Goal: Task Accomplishment & Management: Use online tool/utility

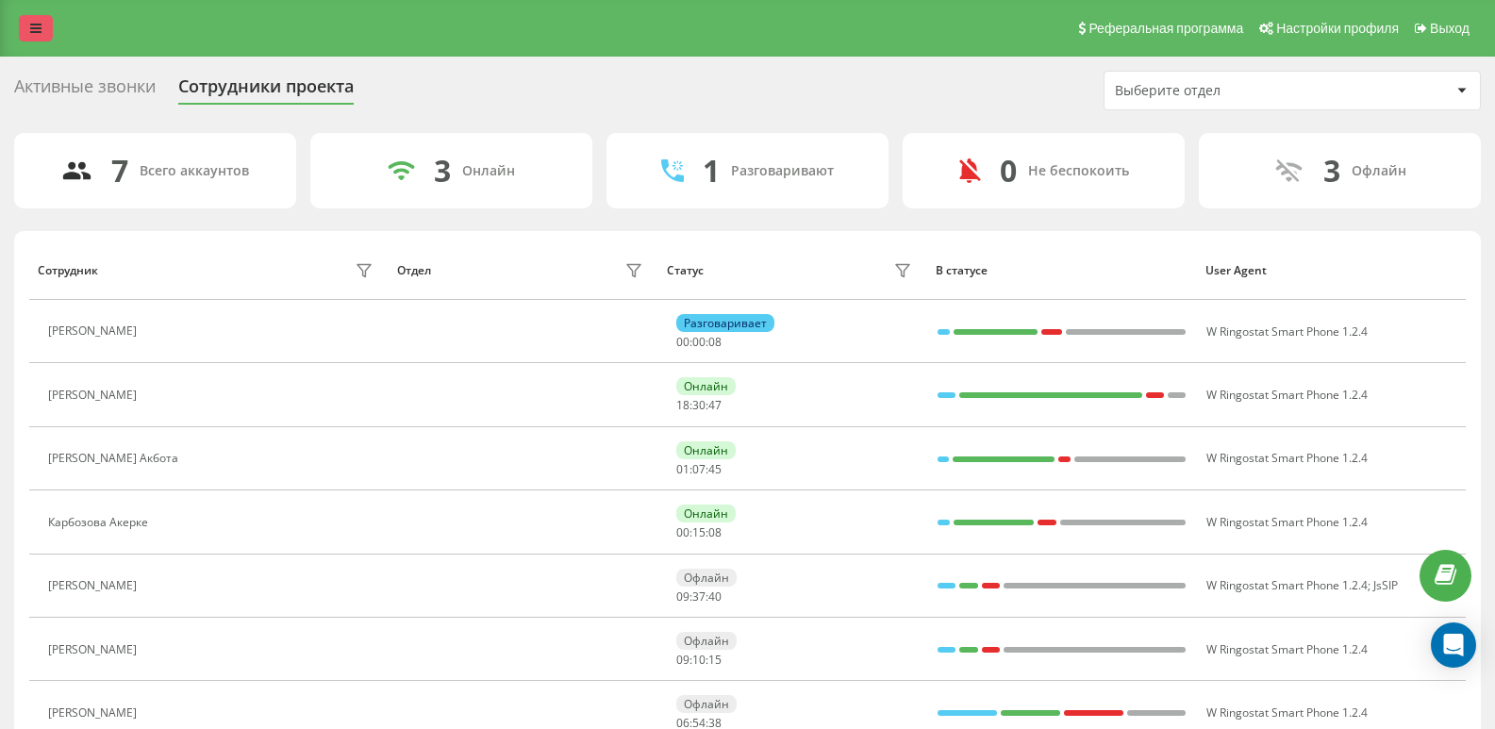
click at [42, 30] on link at bounding box center [36, 28] width 34 height 26
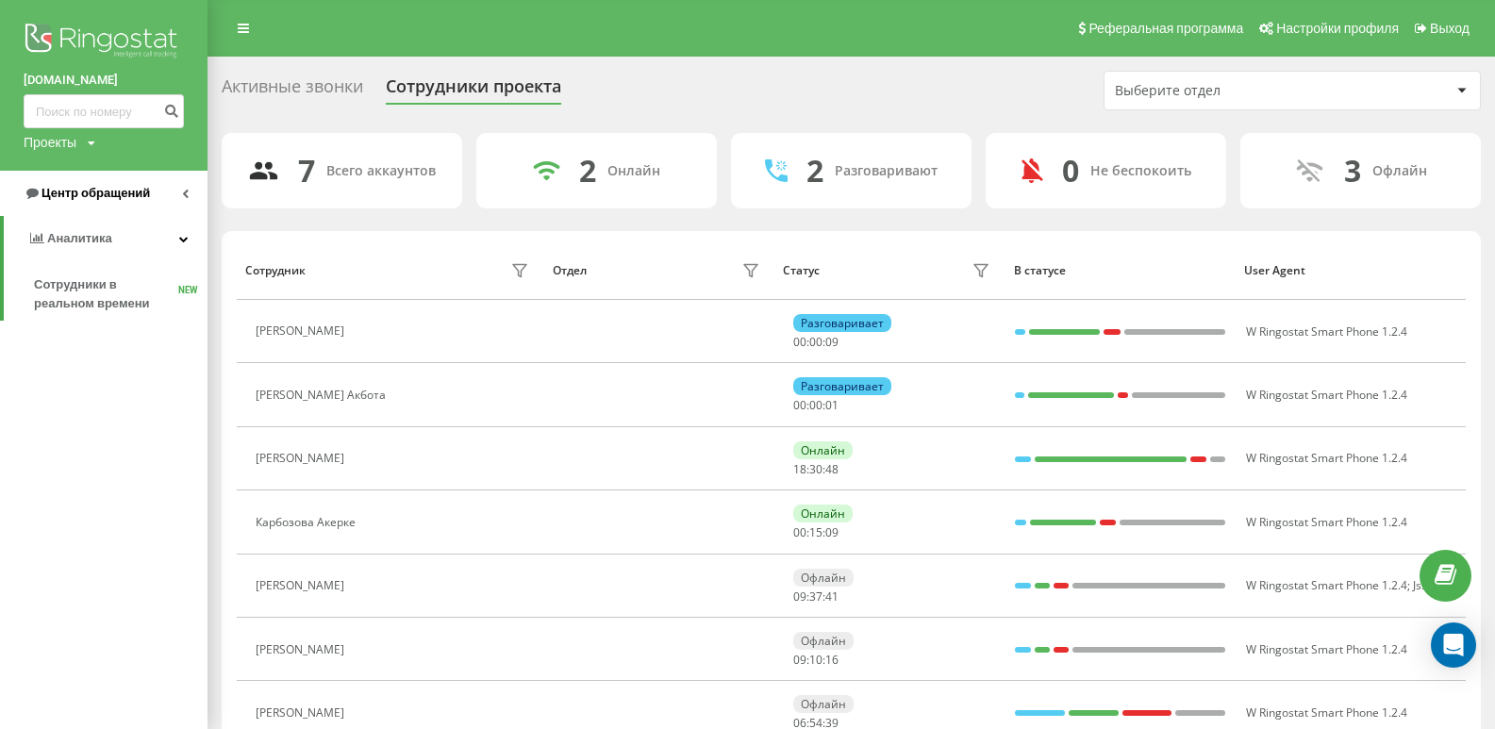
click at [107, 202] on span "Центр обращений" at bounding box center [87, 193] width 126 height 19
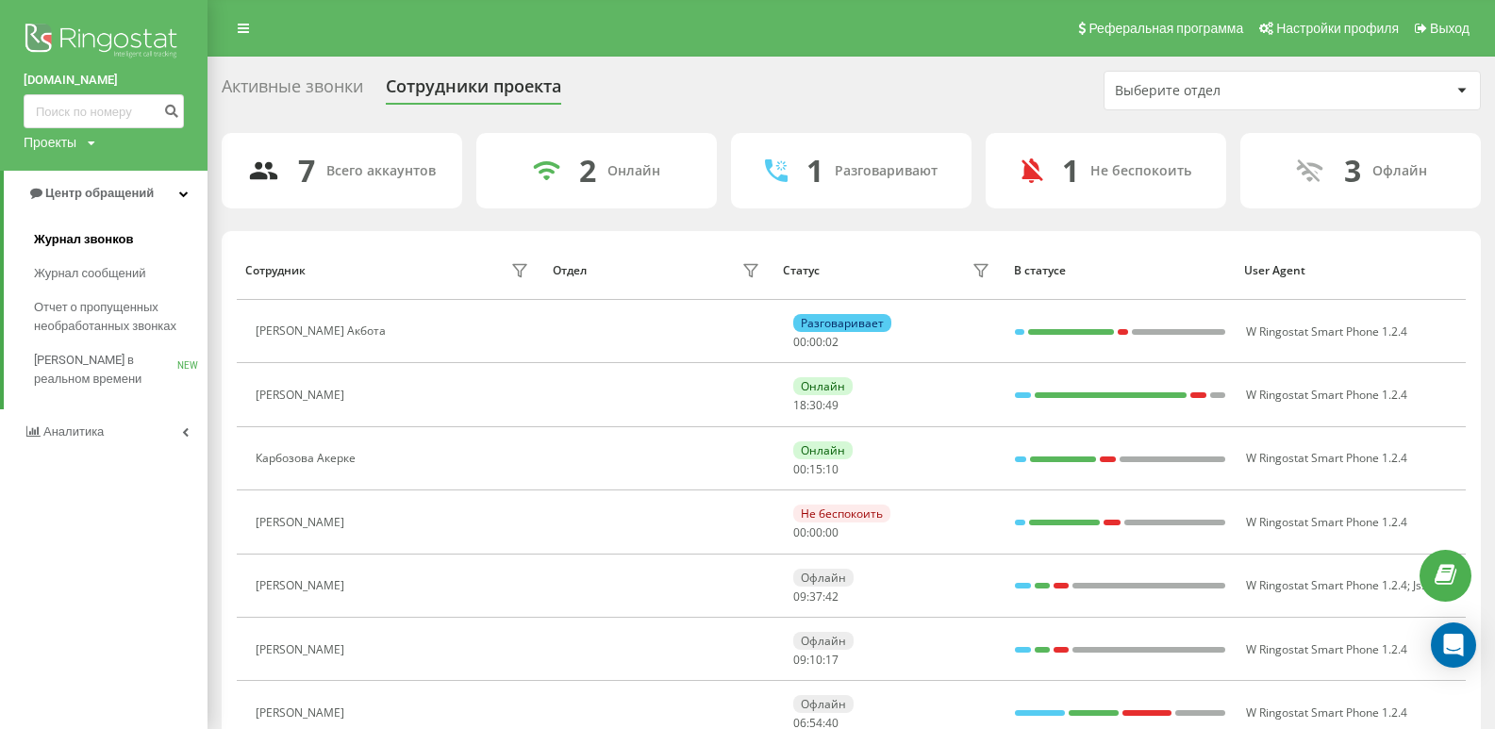
click at [104, 235] on span "Журнал звонков" at bounding box center [83, 239] width 99 height 19
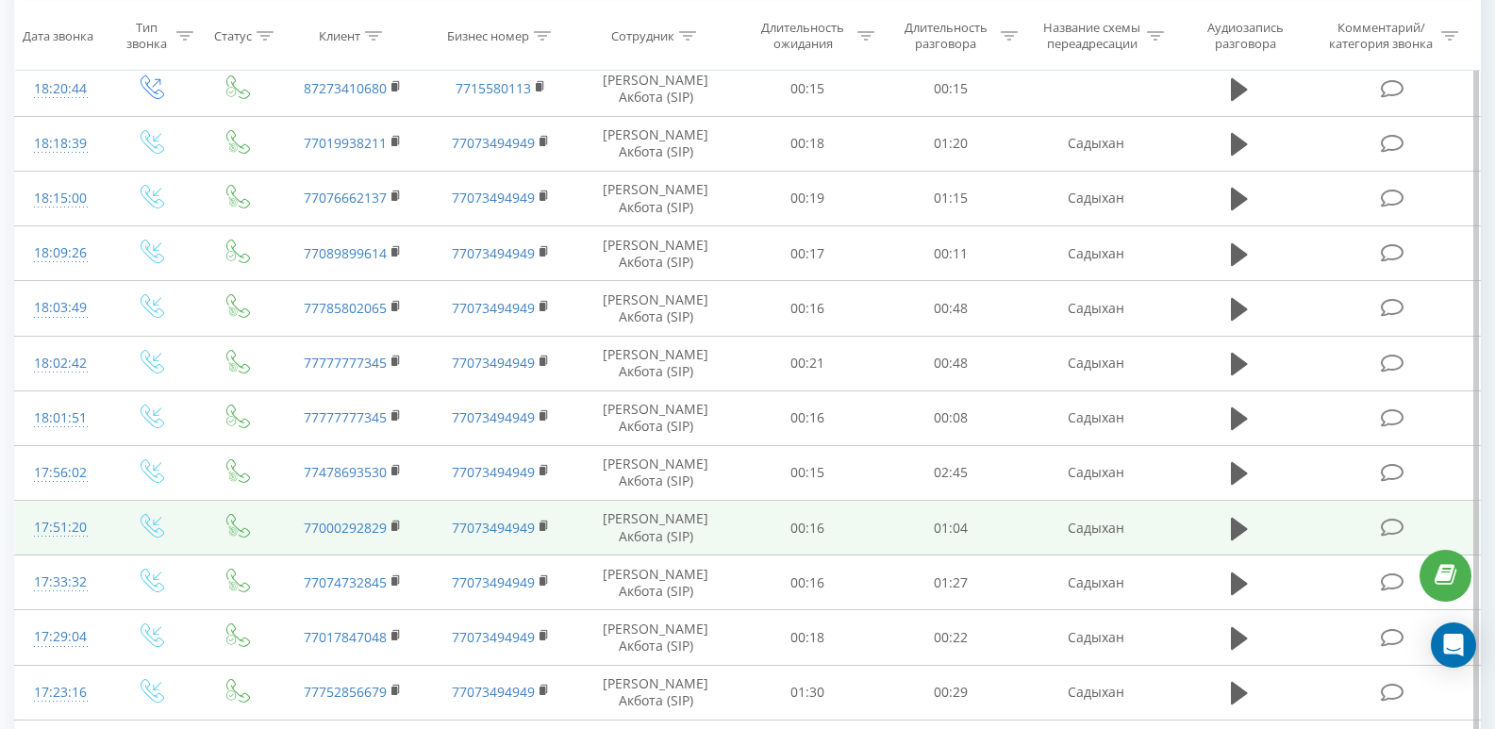
scroll to position [377, 0]
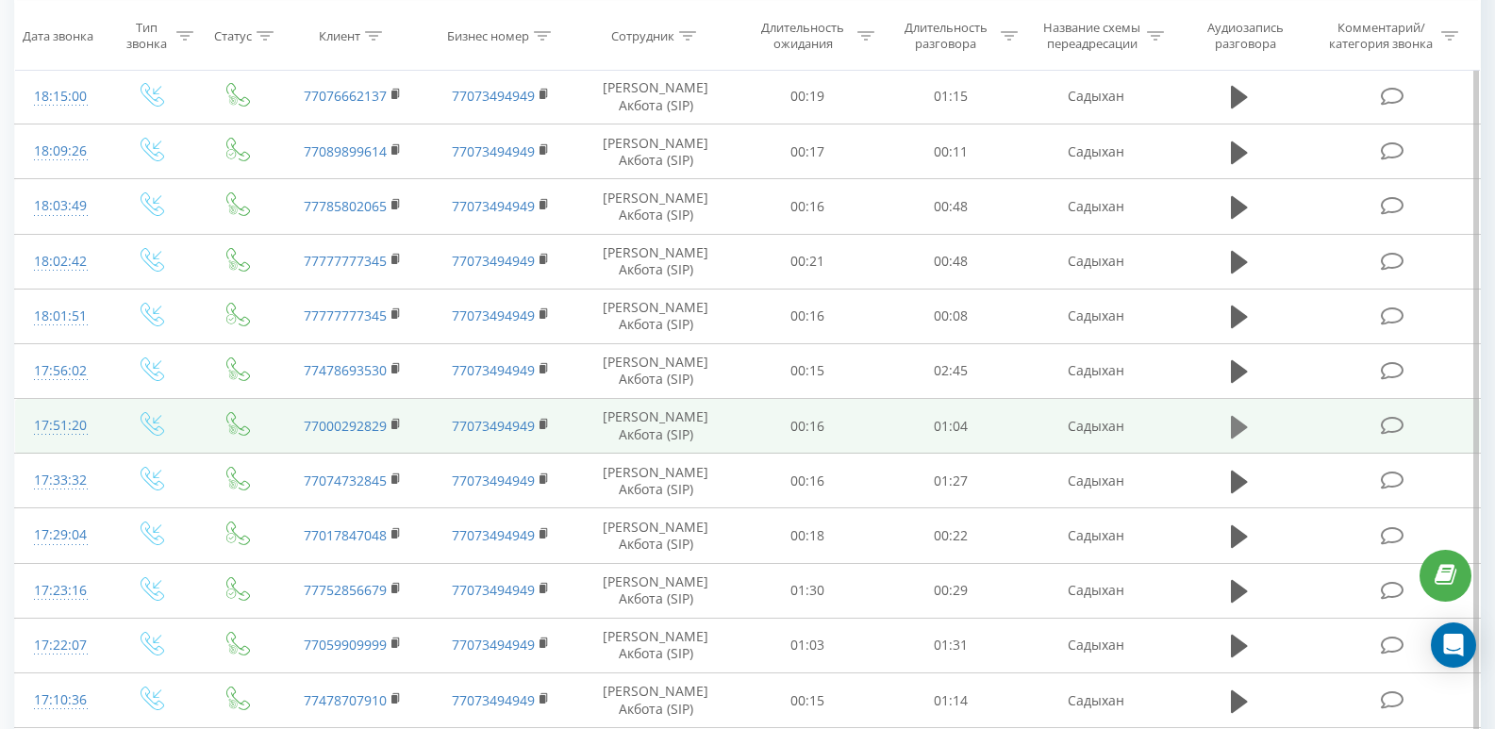
click at [1234, 427] on icon at bounding box center [1239, 426] width 17 height 23
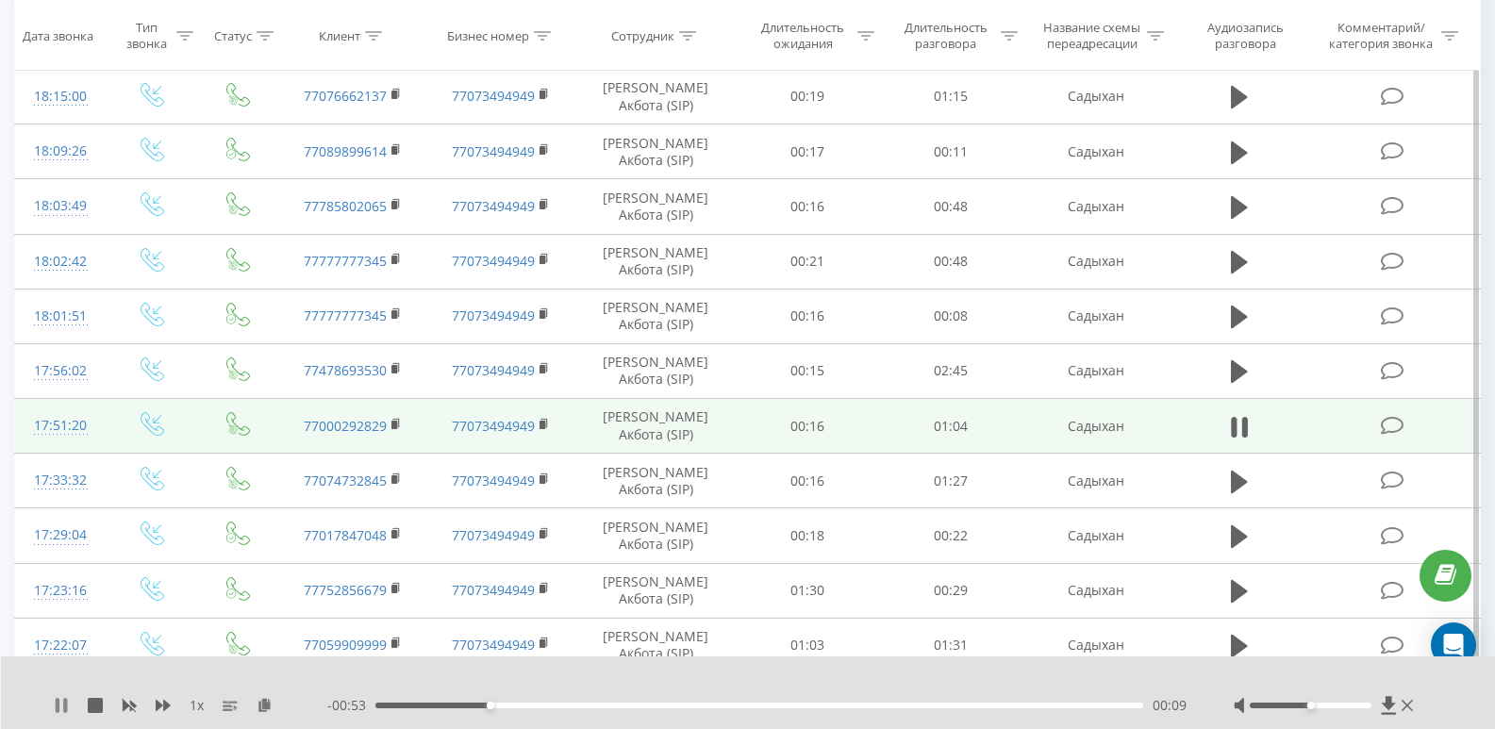
click at [61, 706] on icon at bounding box center [61, 705] width 15 height 15
click at [393, 422] on rect at bounding box center [394, 425] width 6 height 8
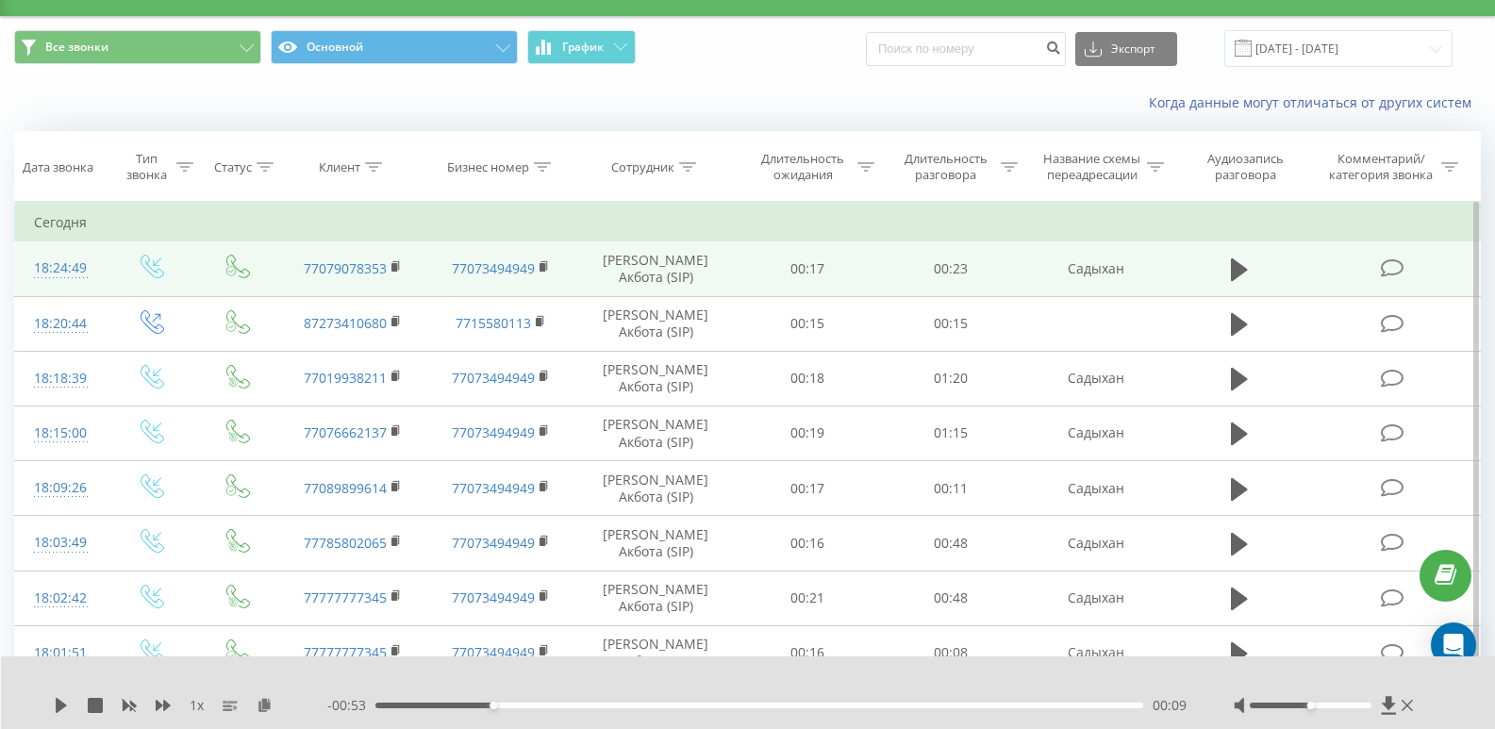
scroll to position [0, 0]
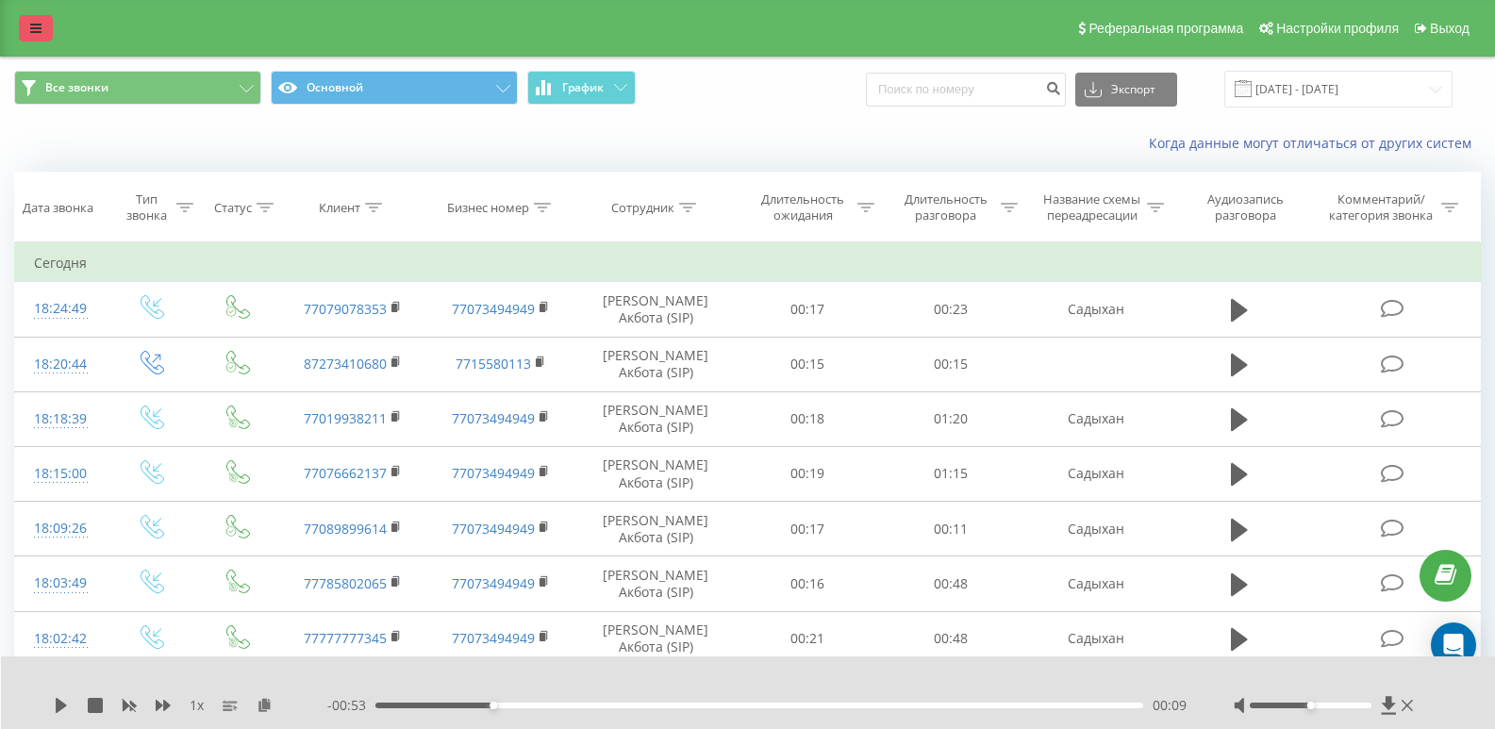
click at [41, 23] on icon at bounding box center [35, 28] width 11 height 13
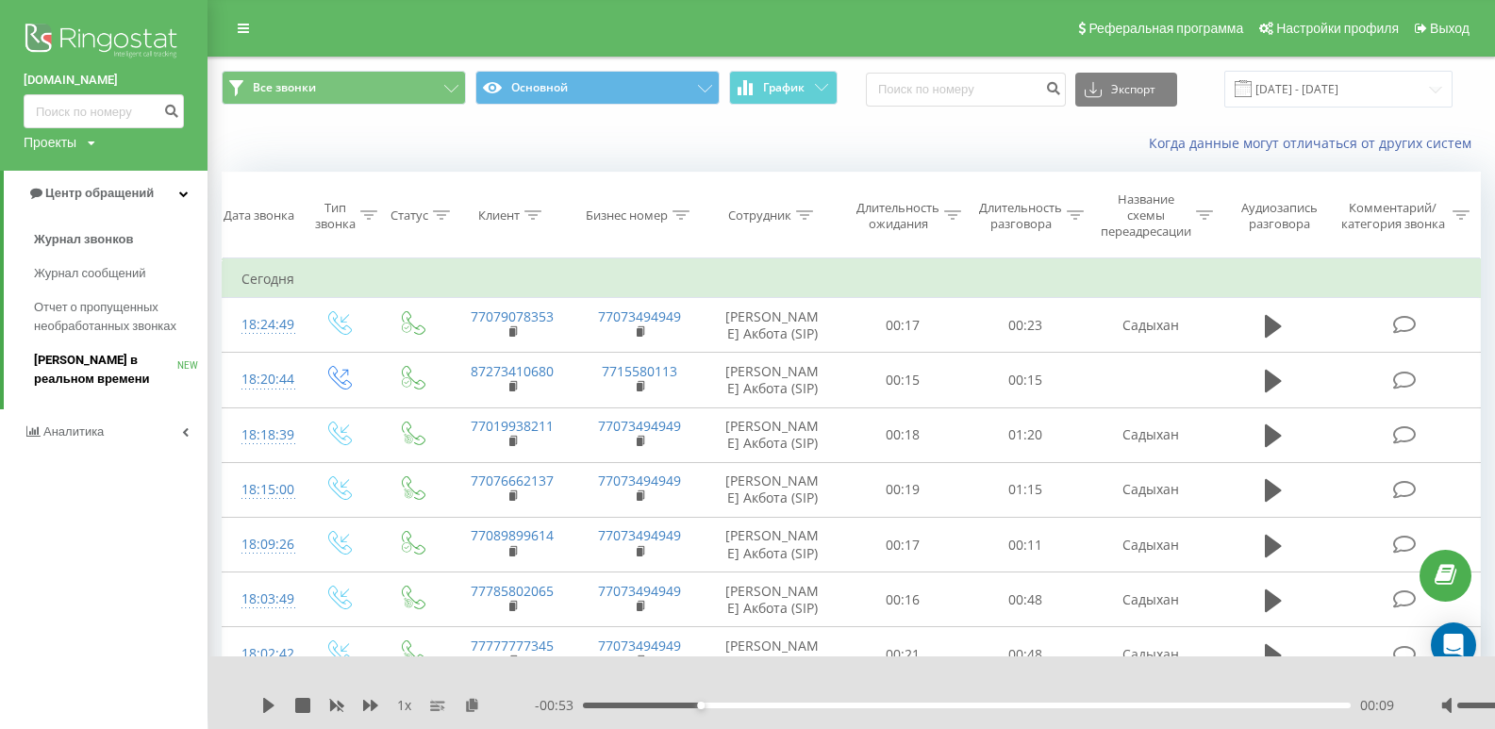
click at [91, 363] on span "[PERSON_NAME] в реальном времени" at bounding box center [105, 370] width 143 height 38
click at [100, 234] on span "Журнал звонков" at bounding box center [83, 239] width 99 height 19
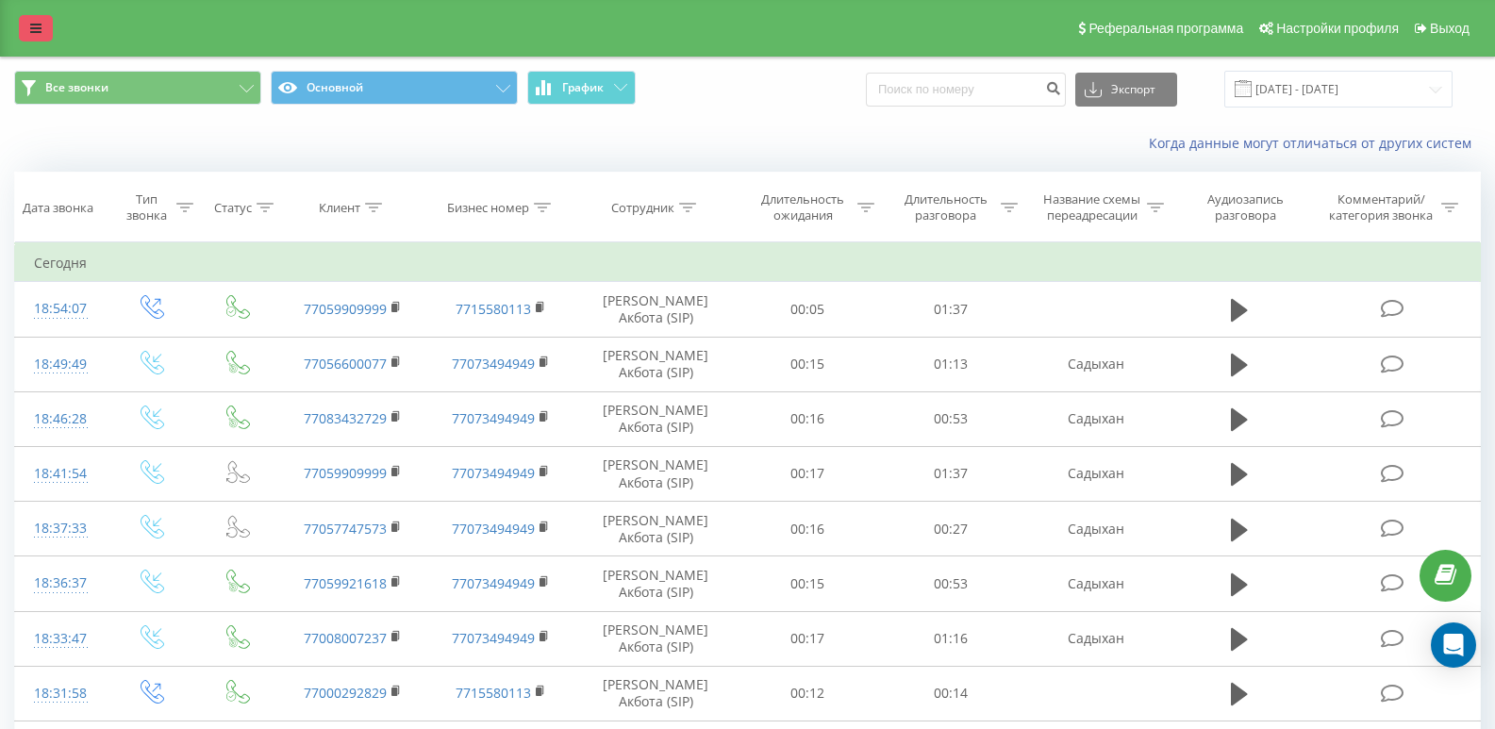
click at [48, 34] on link at bounding box center [36, 28] width 34 height 26
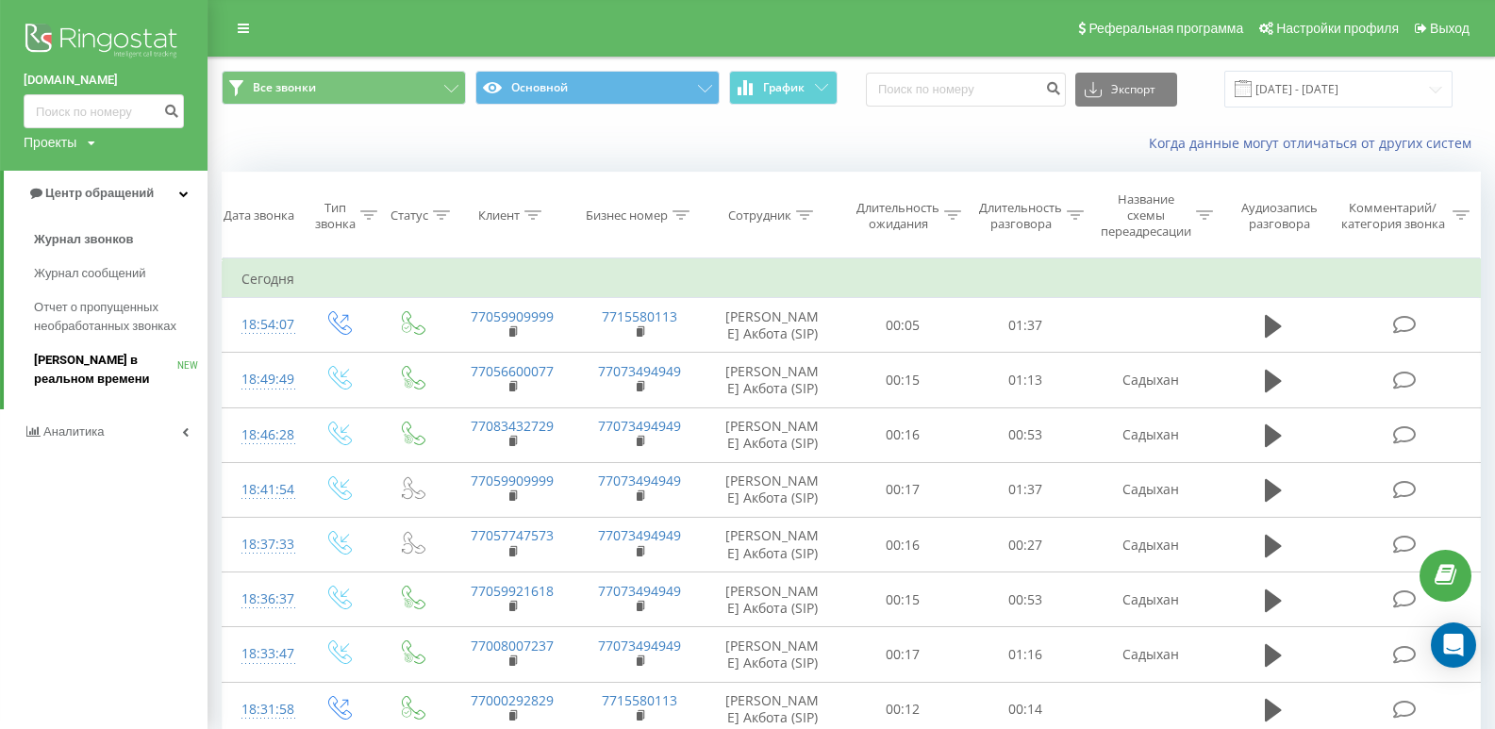
click at [92, 361] on span "[PERSON_NAME] в реальном времени" at bounding box center [105, 370] width 143 height 38
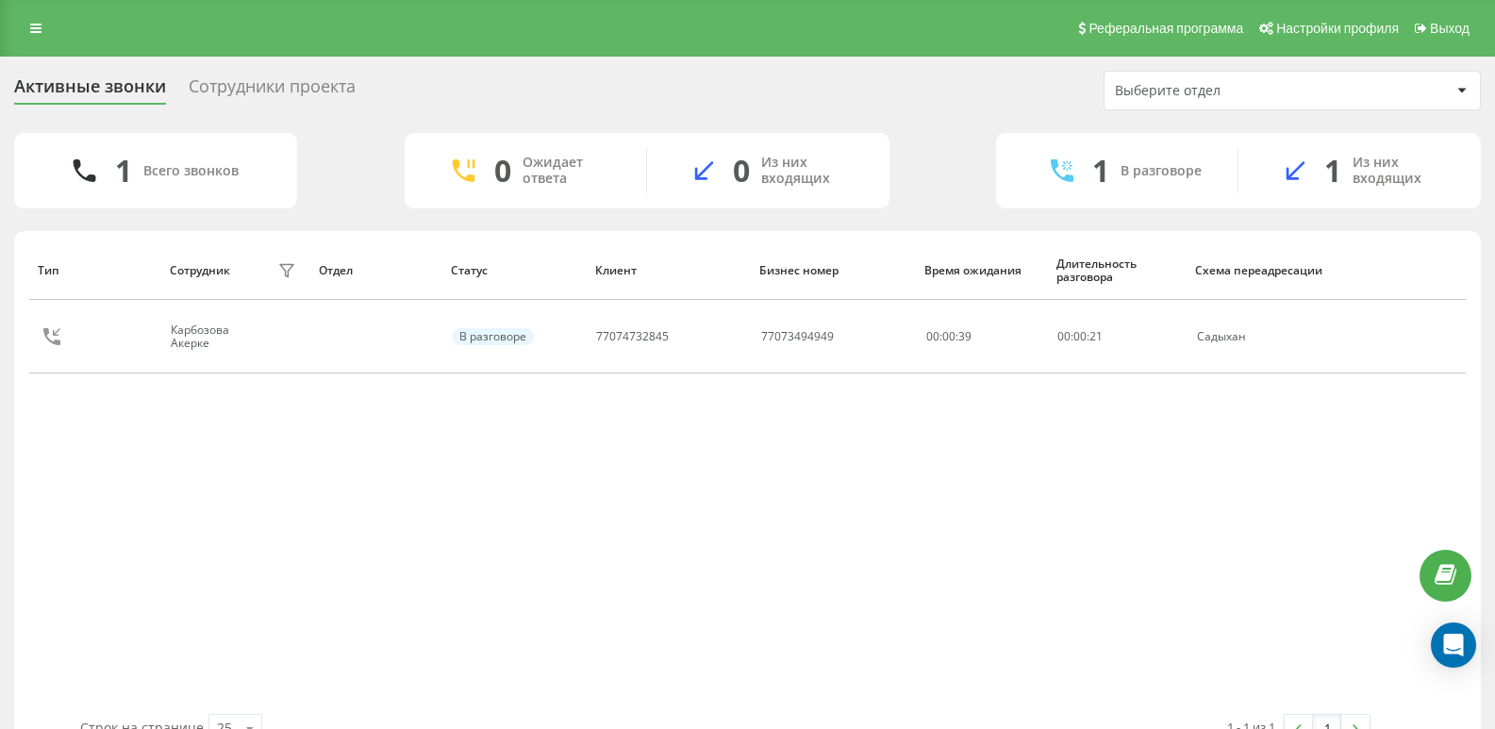
click at [235, 63] on div "Активные звонки Сотрудники проекта Выберите отдел 1 Всего звонков 0 Ожидает отв…" at bounding box center [747, 416] width 1495 height 719
click at [241, 73] on div "Активные звонки Сотрудники проекта Выберите отдел" at bounding box center [747, 91] width 1467 height 40
click at [243, 81] on div "Сотрудники проекта" at bounding box center [272, 90] width 167 height 29
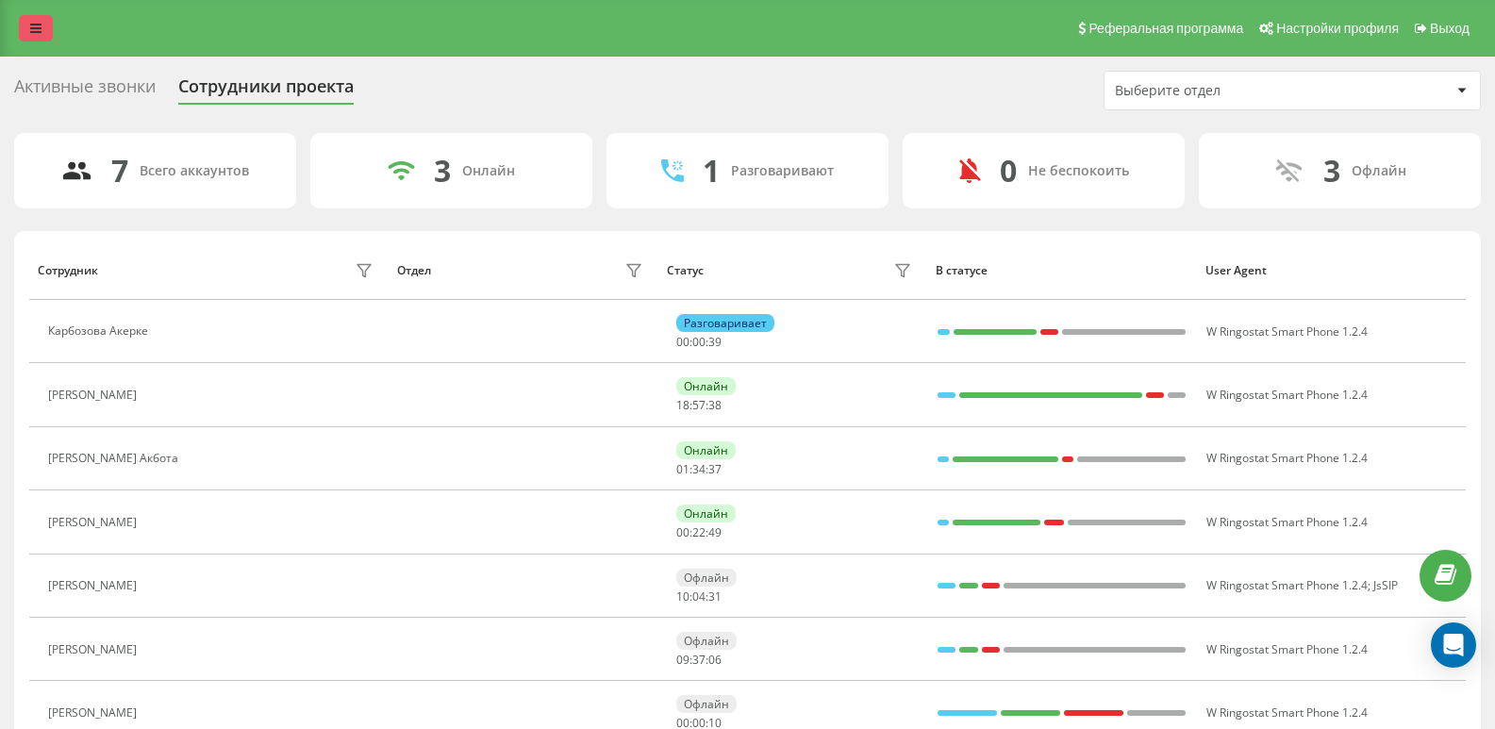
click at [41, 28] on icon at bounding box center [35, 28] width 11 height 13
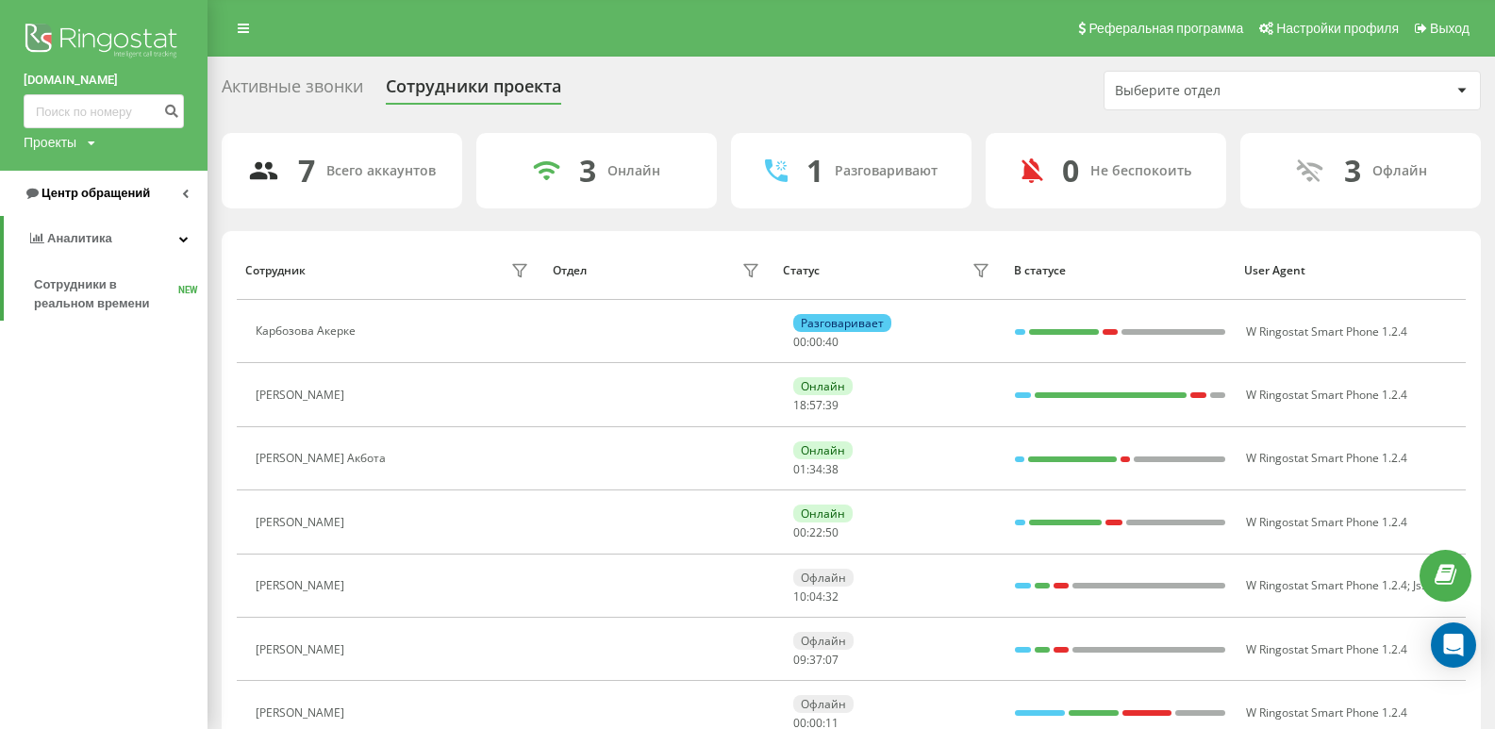
click at [92, 186] on span "Центр обращений" at bounding box center [87, 193] width 126 height 19
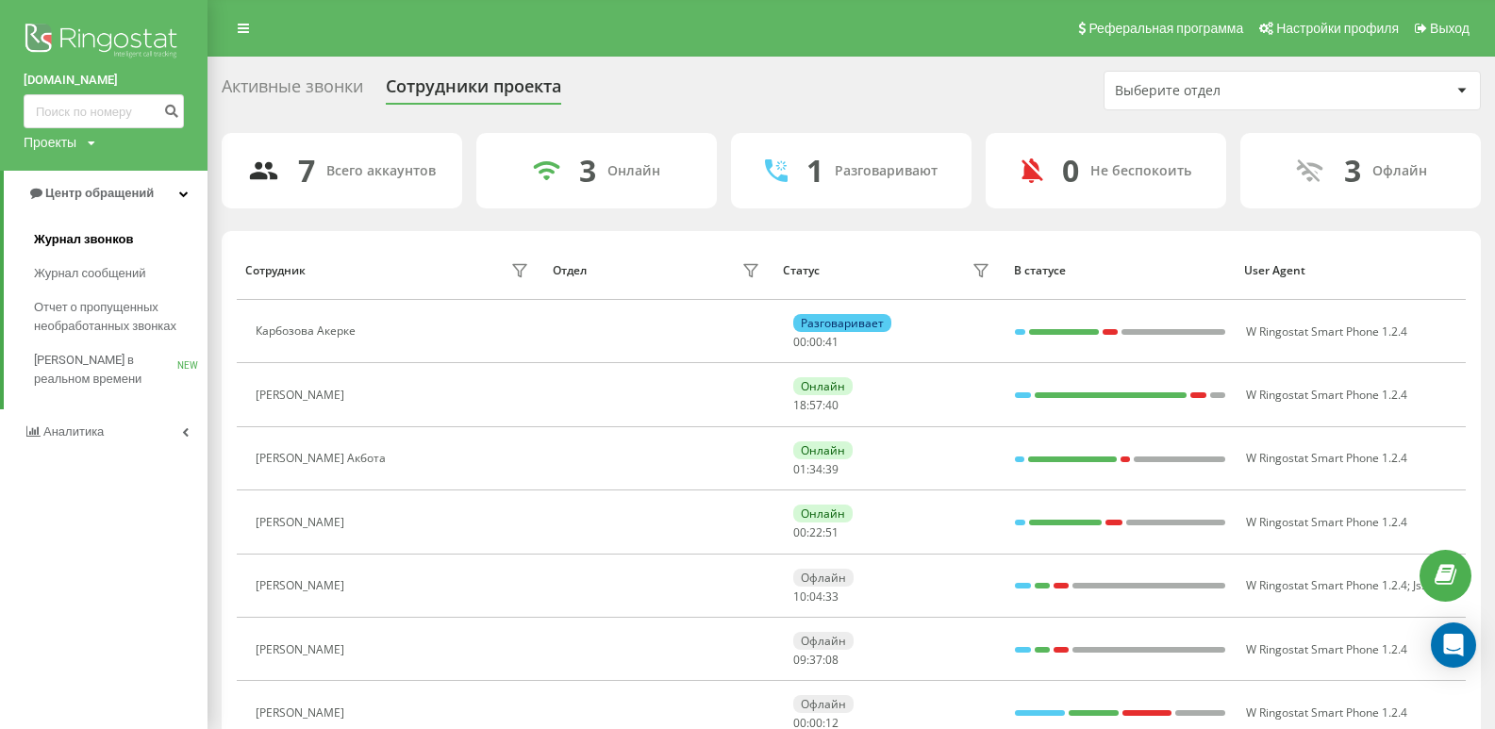
click at [96, 236] on span "Журнал звонков" at bounding box center [83, 239] width 99 height 19
